Goal: Check status: Check status

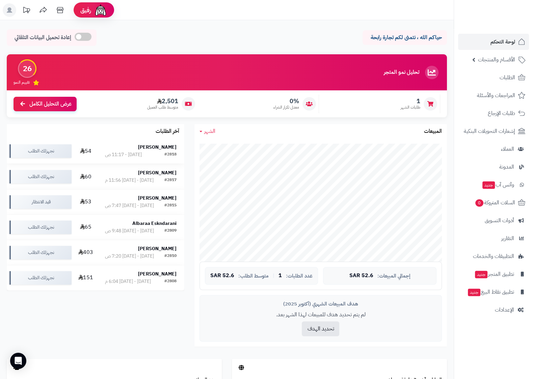
click at [149, 146] on div "[PERSON_NAME]" at bounding box center [141, 147] width 72 height 7
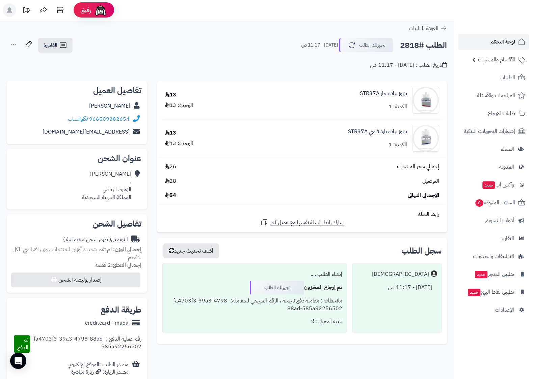
click at [499, 44] on span "لوحة التحكم" at bounding box center [502, 41] width 25 height 9
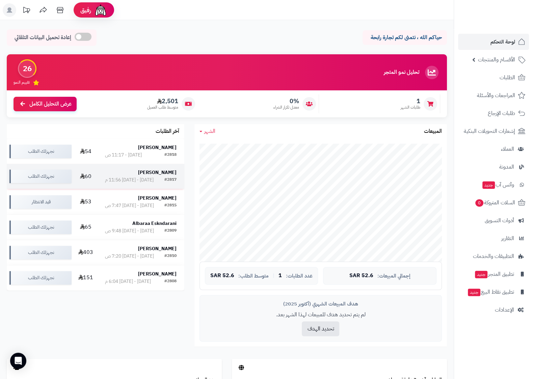
click at [164, 175] on strong "[PERSON_NAME]" at bounding box center [157, 172] width 38 height 7
